Goal: Obtain resource: Download file/media

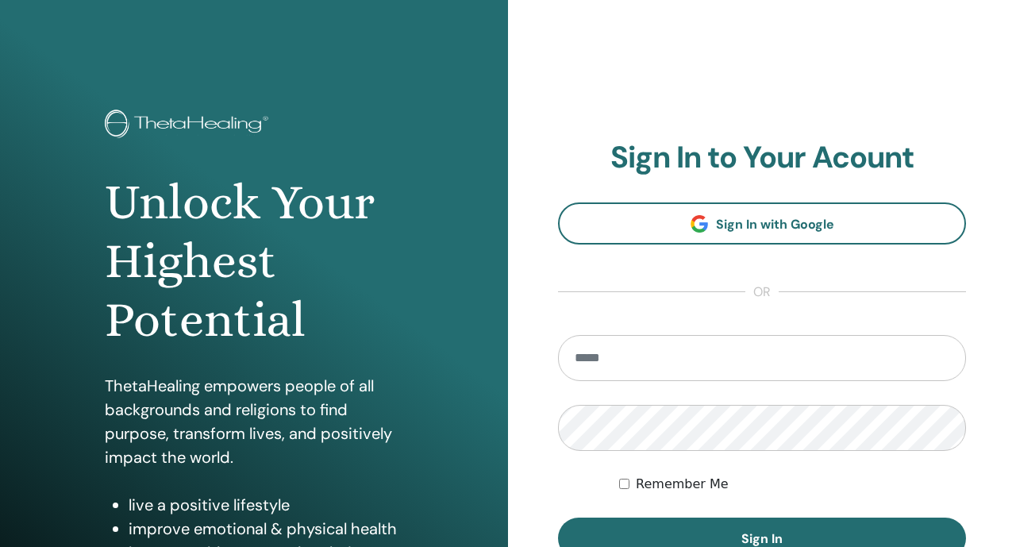
scroll to position [130, 0]
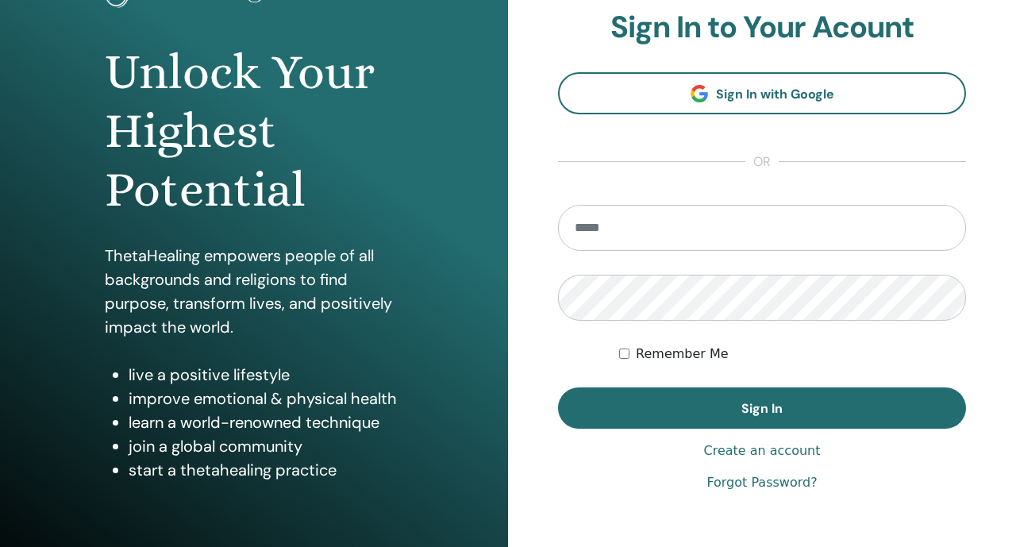
type input "**********"
click at [567, 444] on div "Have an Account? Sign in Here Create an account" at bounding box center [762, 450] width 408 height 19
click at [575, 433] on div "**********" at bounding box center [762, 251] width 408 height 483
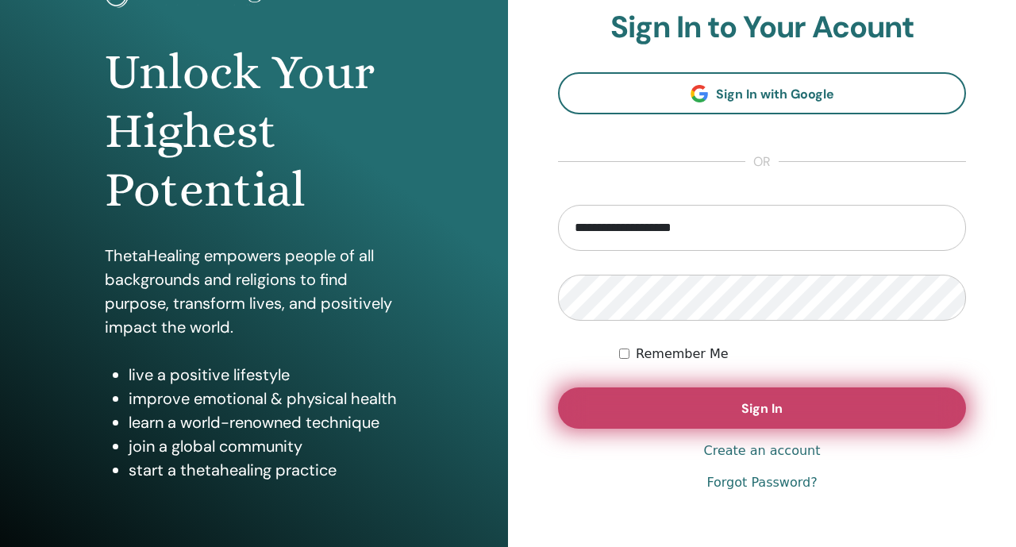
click at [587, 419] on button "Sign In" at bounding box center [762, 407] width 408 height 41
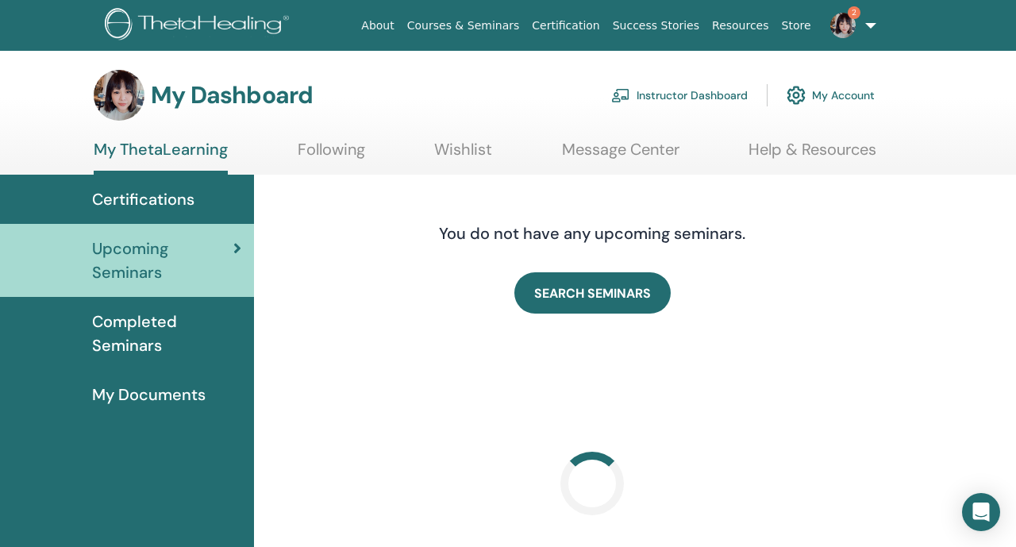
click at [634, 89] on link "Instructor Dashboard" at bounding box center [679, 95] width 137 height 35
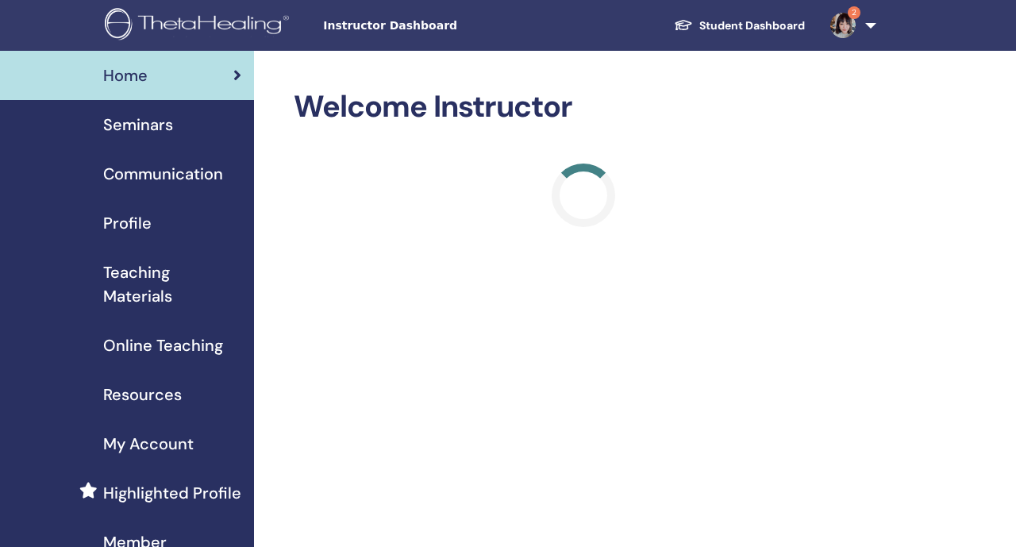
click at [171, 306] on span "Teaching Materials" at bounding box center [172, 284] width 138 height 48
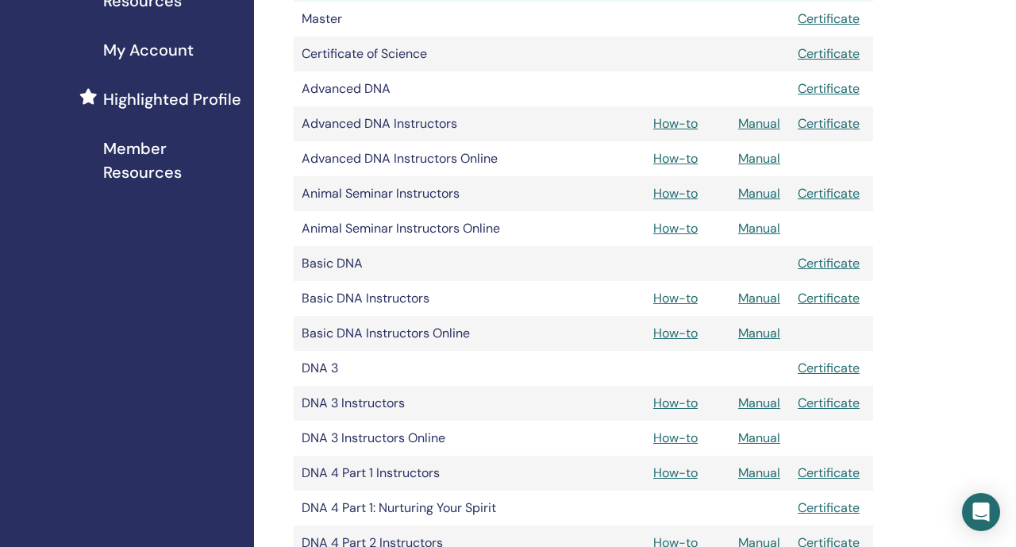
scroll to position [400, 0]
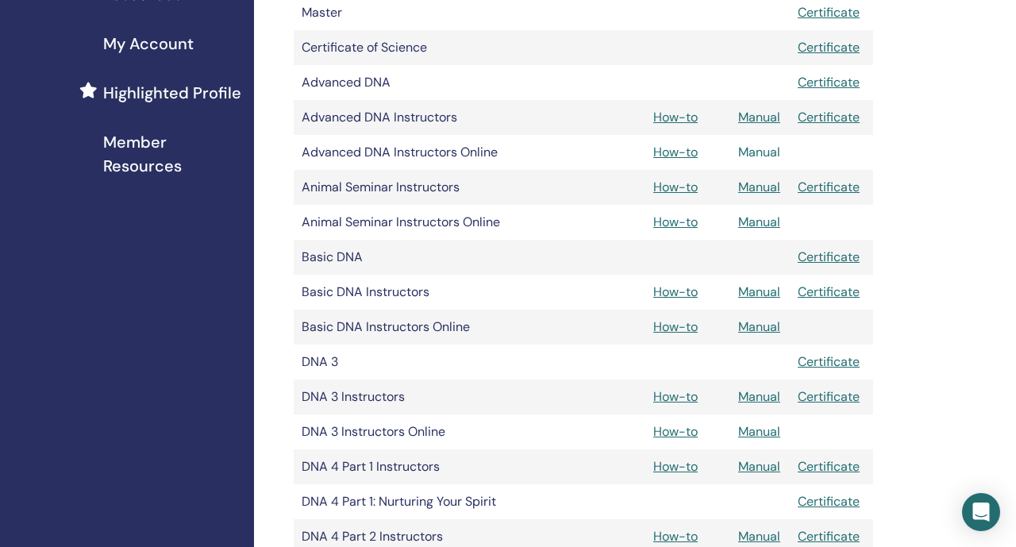
click at [759, 156] on link "Manual" at bounding box center [759, 152] width 42 height 17
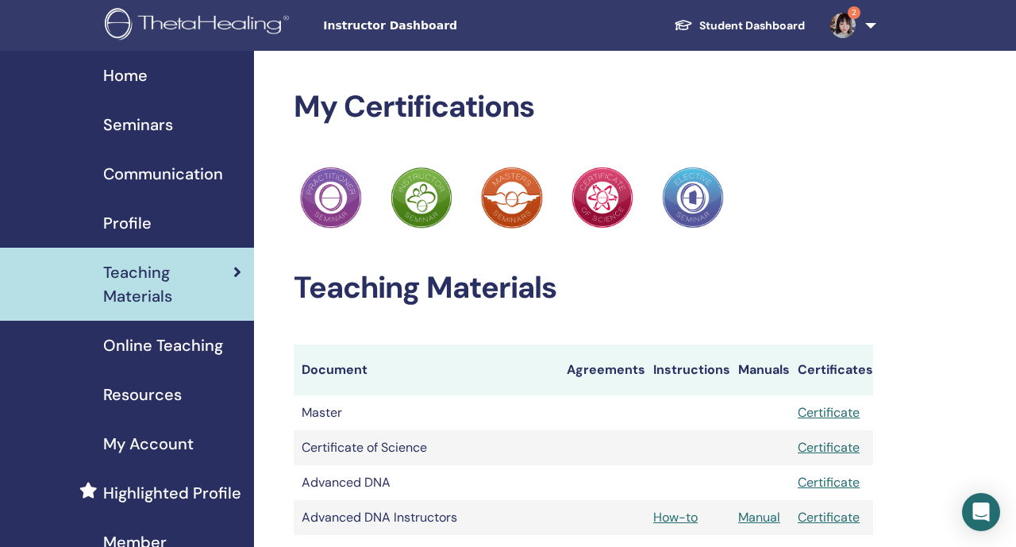
scroll to position [399, 0]
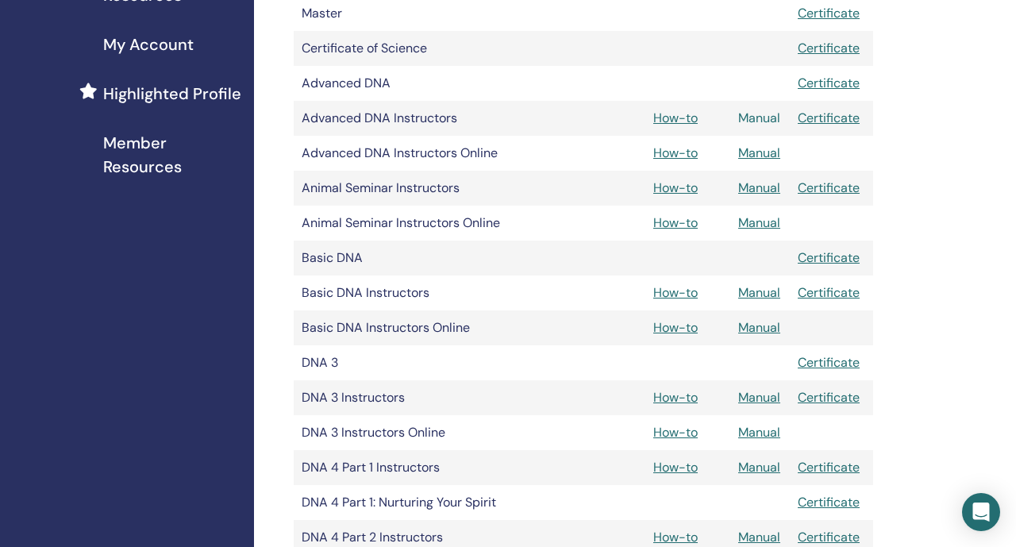
click at [767, 122] on link "Manual" at bounding box center [759, 118] width 42 height 17
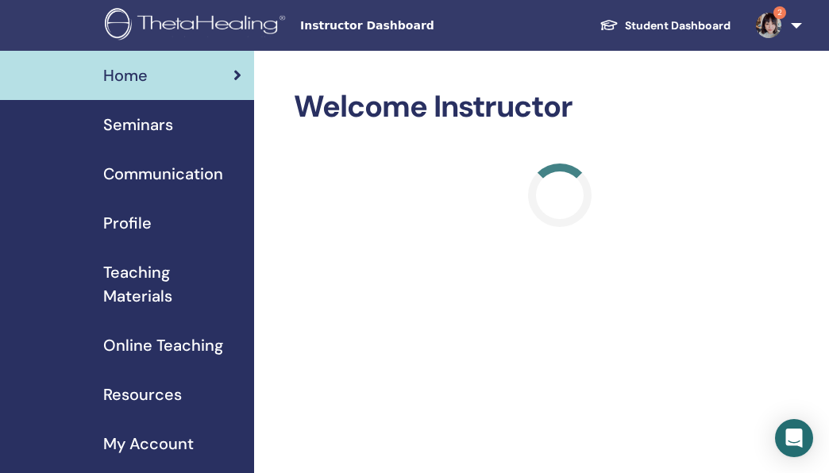
click at [217, 132] on div "Seminars" at bounding box center [127, 125] width 229 height 24
